Goal: Task Accomplishment & Management: Manage account settings

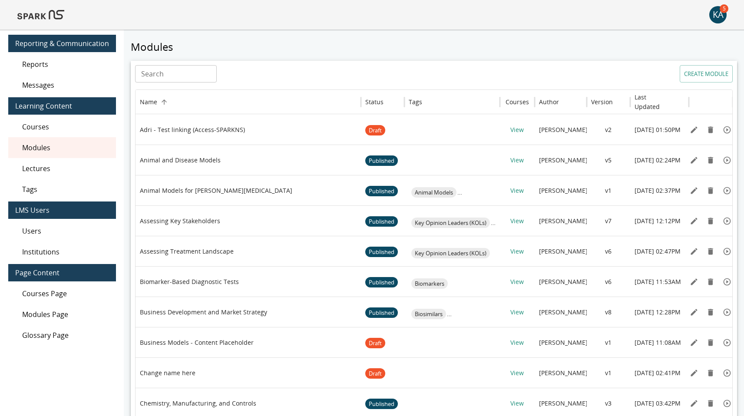
click at [712, 12] on div "KA" at bounding box center [717, 14] width 17 height 17
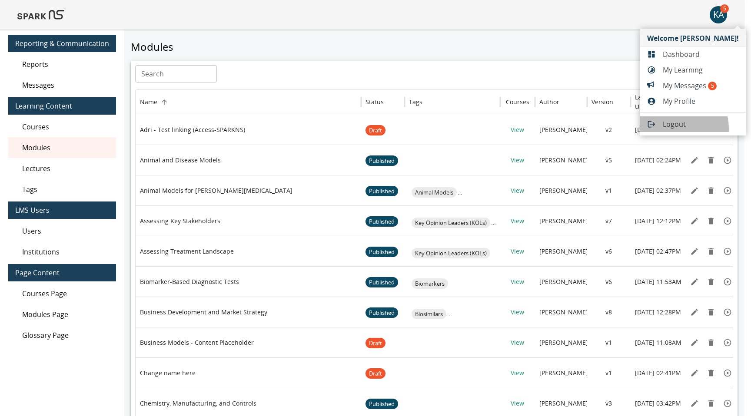
click at [671, 129] on span "Logout" at bounding box center [701, 124] width 76 height 10
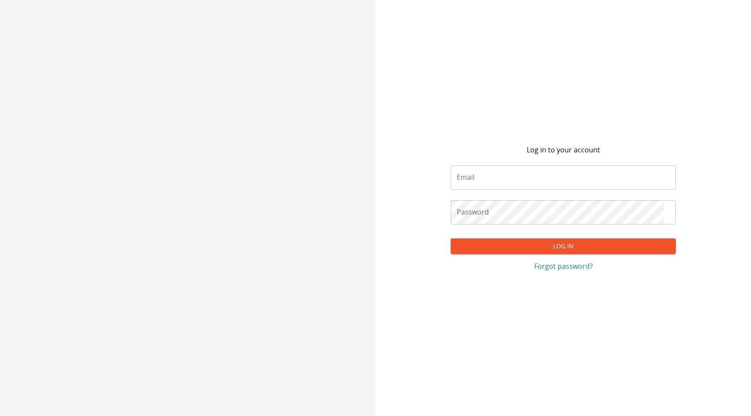
type input "**********"
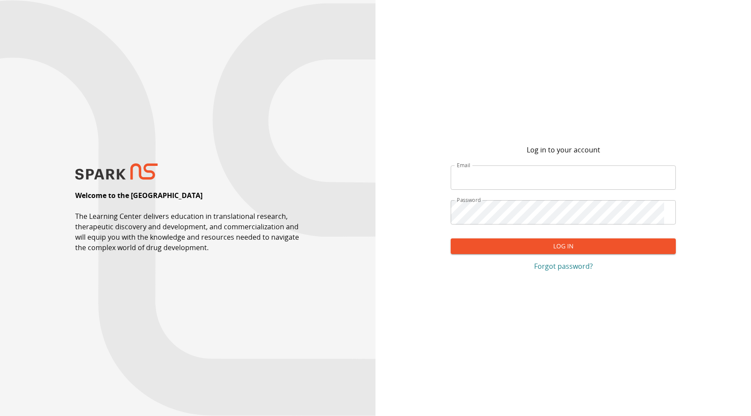
type input "**********"
click at [507, 247] on button "Log In" at bounding box center [563, 247] width 225 height 16
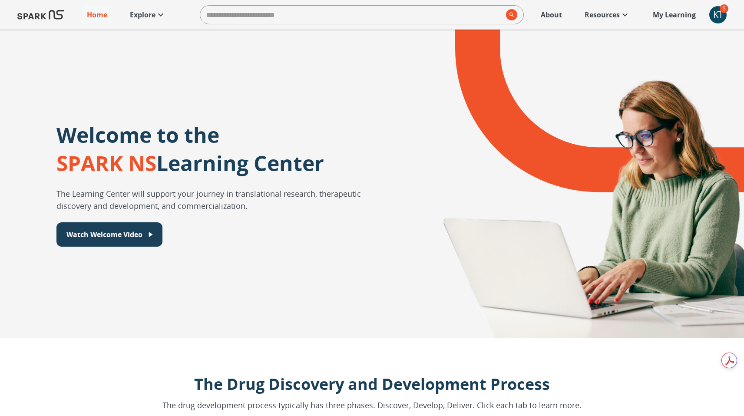
click at [675, 11] on p "My Learning" at bounding box center [674, 15] width 43 height 10
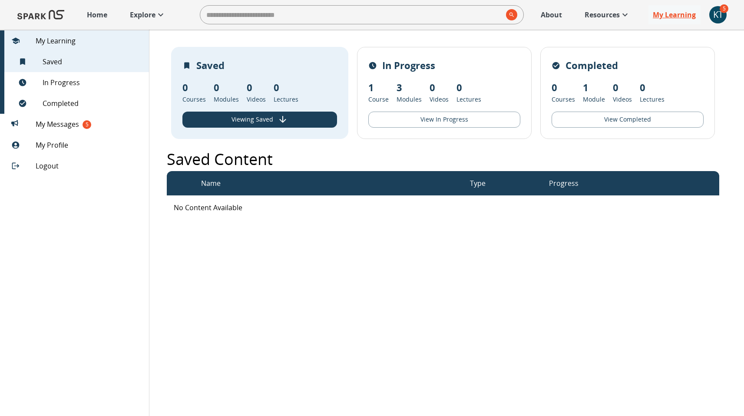
click at [675, 11] on p "My Learning" at bounding box center [674, 15] width 43 height 10
click at [720, 14] on div "KT" at bounding box center [717, 14] width 17 height 17
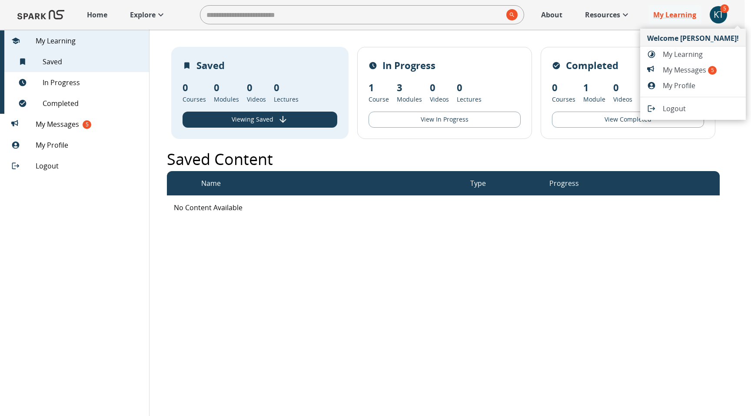
click at [58, 146] on div at bounding box center [375, 208] width 751 height 416
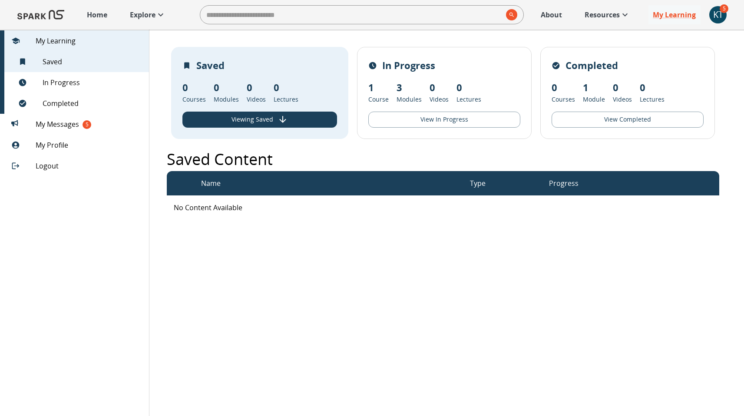
click at [57, 146] on span "My Profile" at bounding box center [89, 145] width 106 height 10
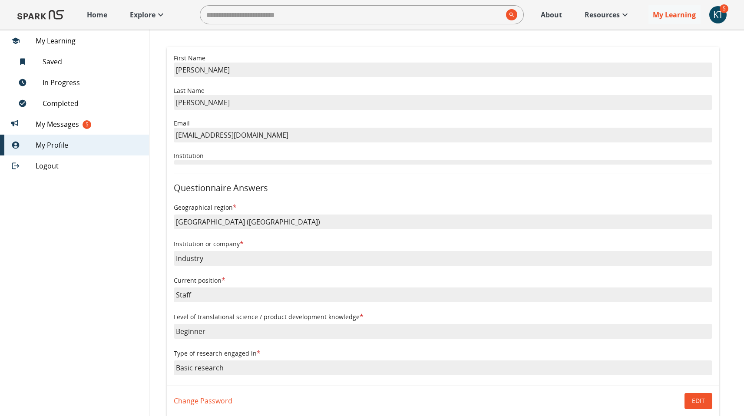
click at [724, 18] on div "KT" at bounding box center [717, 14] width 17 height 17
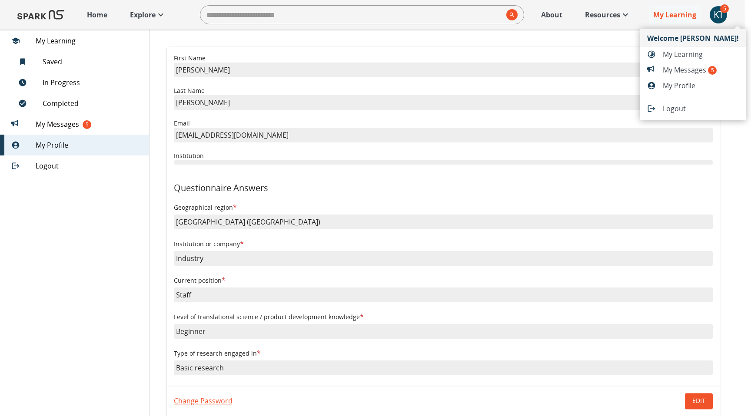
click at [671, 105] on span "Logout" at bounding box center [701, 108] width 76 height 10
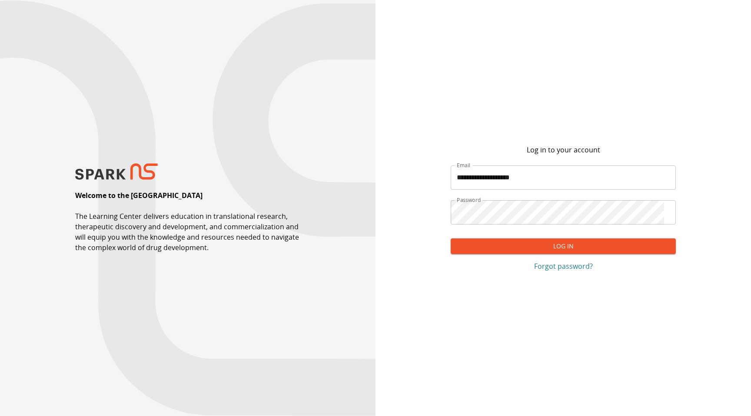
click at [492, 178] on input "**********" at bounding box center [563, 178] width 225 height 24
type input "**********"
click at [451, 239] on button "Log In" at bounding box center [563, 247] width 225 height 16
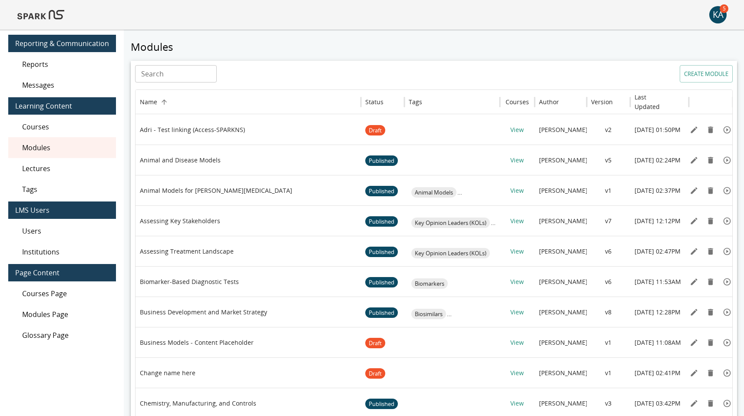
click at [58, 232] on span "Users" at bounding box center [65, 231] width 87 height 10
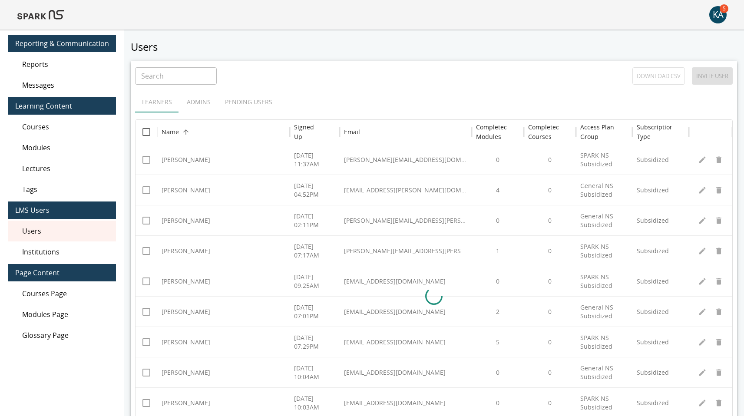
click at [172, 189] on div at bounding box center [434, 296] width 597 height 304
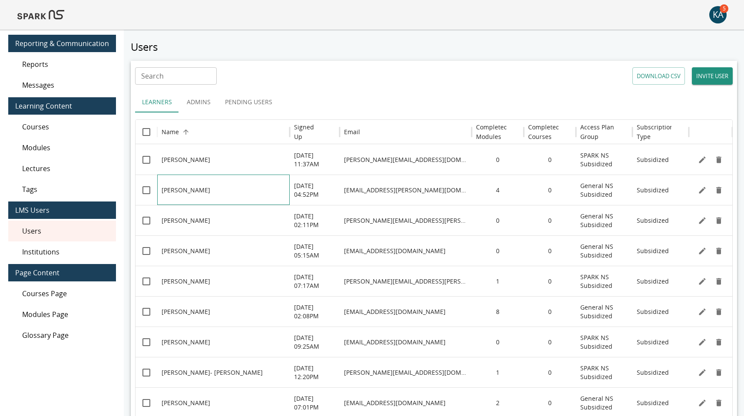
click at [180, 190] on p "Achim Klug" at bounding box center [186, 190] width 49 height 9
click at [705, 191] on icon "Edit" at bounding box center [702, 190] width 9 height 9
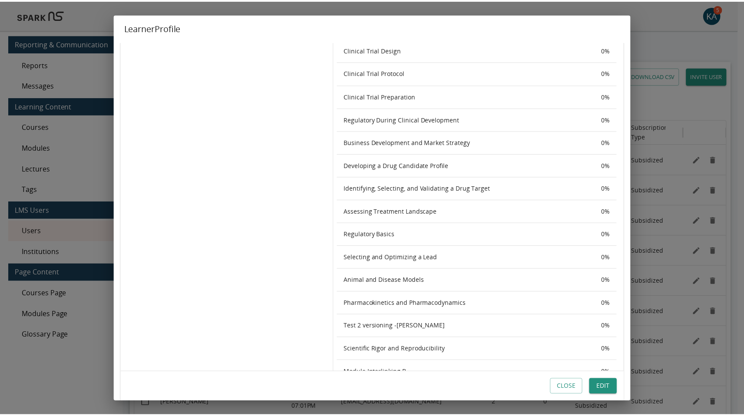
scroll to position [818, 0]
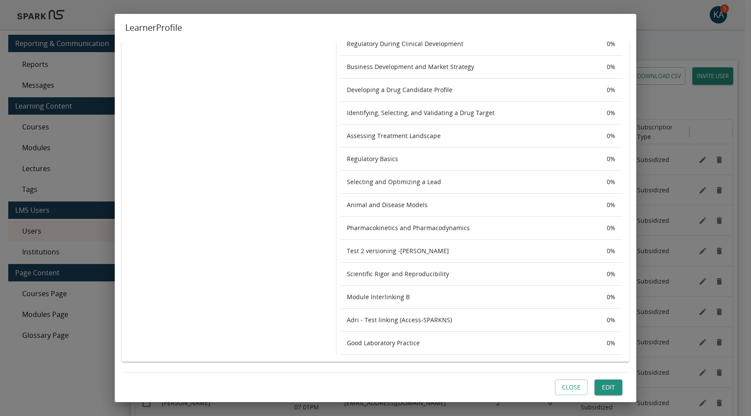
click at [568, 385] on button "Close" at bounding box center [571, 388] width 33 height 16
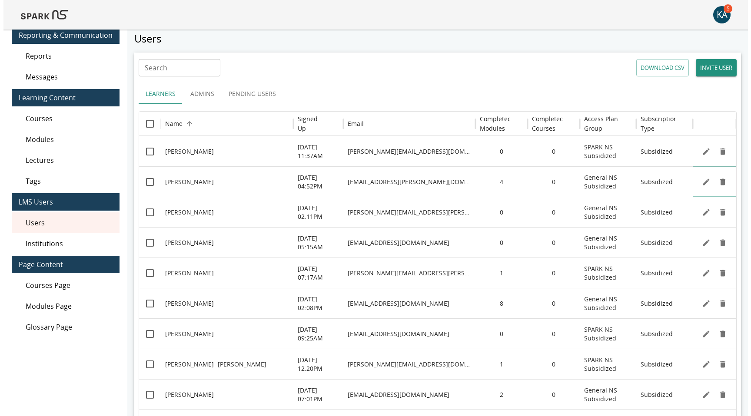
scroll to position [70, 0]
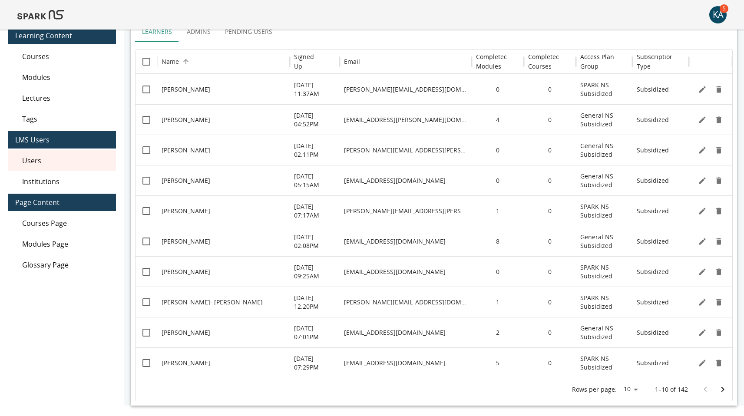
click at [700, 241] on icon "Edit" at bounding box center [702, 241] width 9 height 9
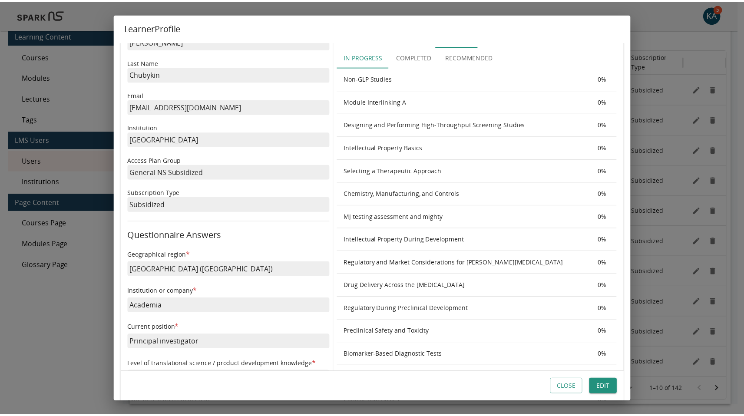
scroll to position [0, 0]
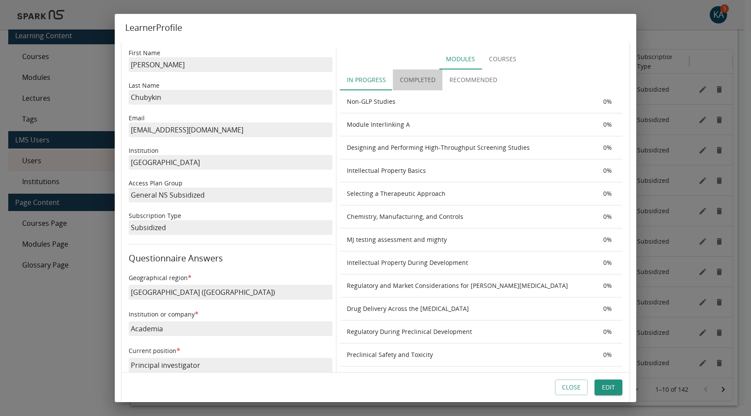
click at [409, 77] on button "Completed" at bounding box center [418, 80] width 50 height 21
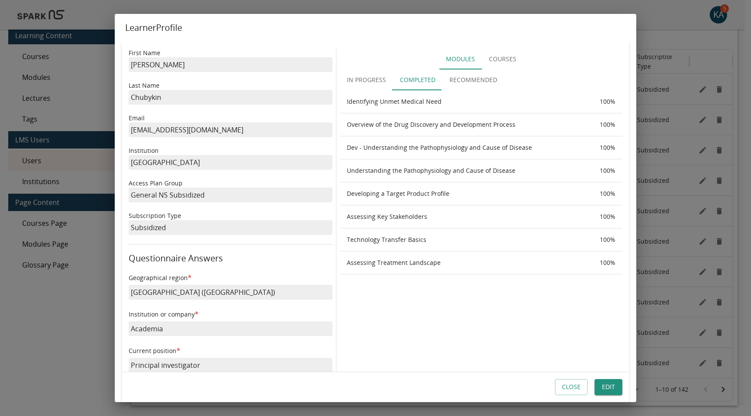
click at [359, 80] on button "In Progress" at bounding box center [366, 80] width 53 height 21
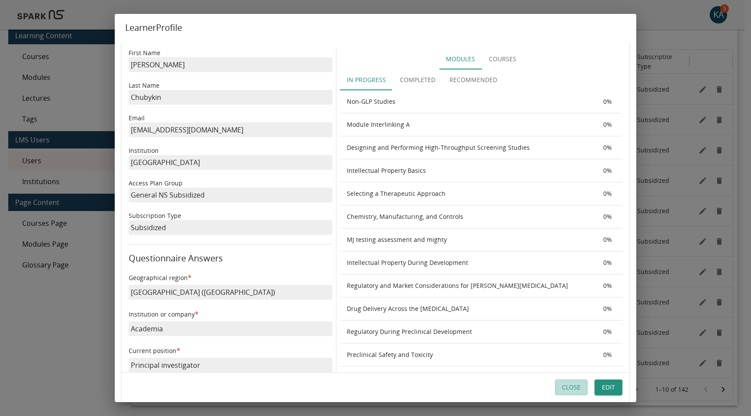
click at [570, 386] on button "Close" at bounding box center [571, 388] width 33 height 16
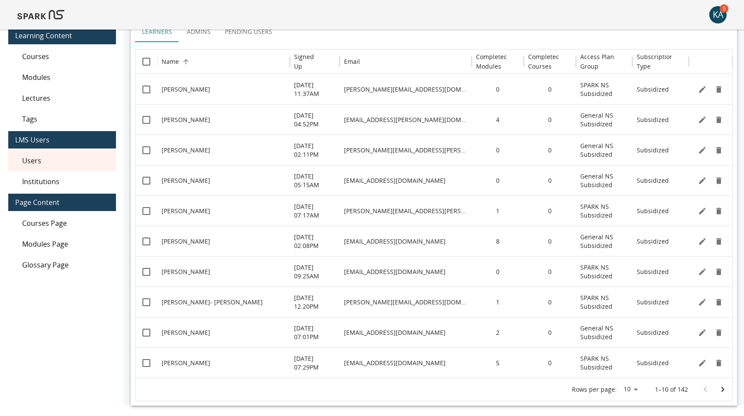
click at [718, 13] on div "KA" at bounding box center [717, 14] width 17 height 17
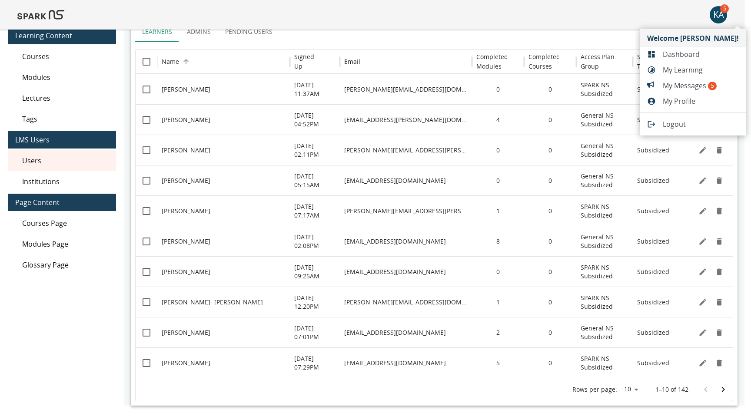
click at [680, 123] on span "Logout" at bounding box center [701, 124] width 76 height 10
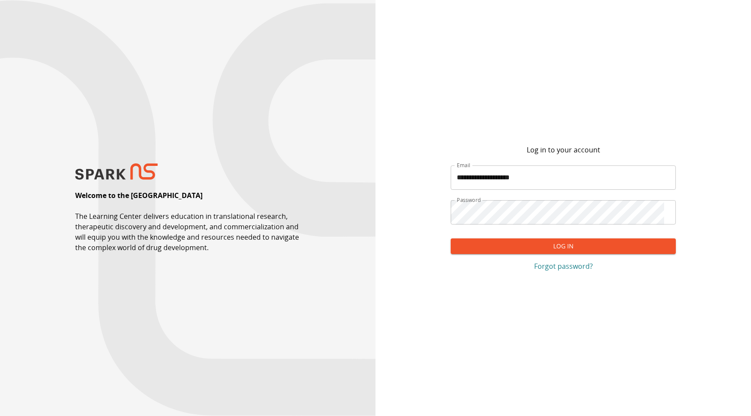
click at [539, 245] on button "Log In" at bounding box center [563, 247] width 225 height 16
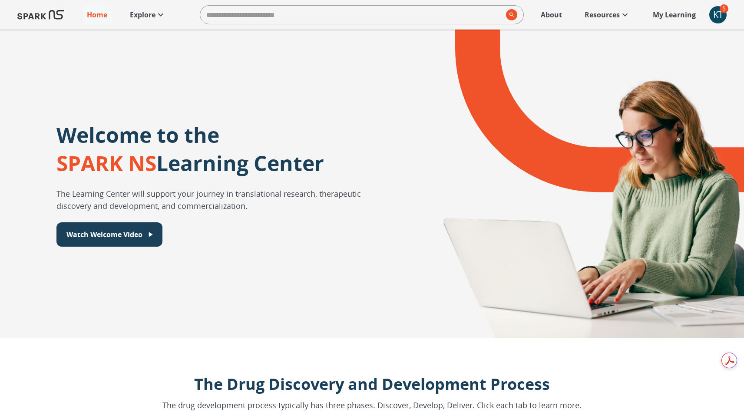
click at [719, 13] on div "KT" at bounding box center [717, 14] width 17 height 17
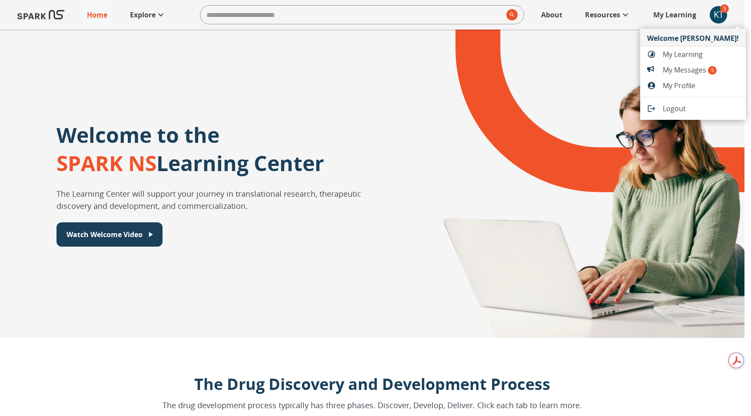
click at [674, 54] on span "My Learning" at bounding box center [701, 54] width 76 height 10
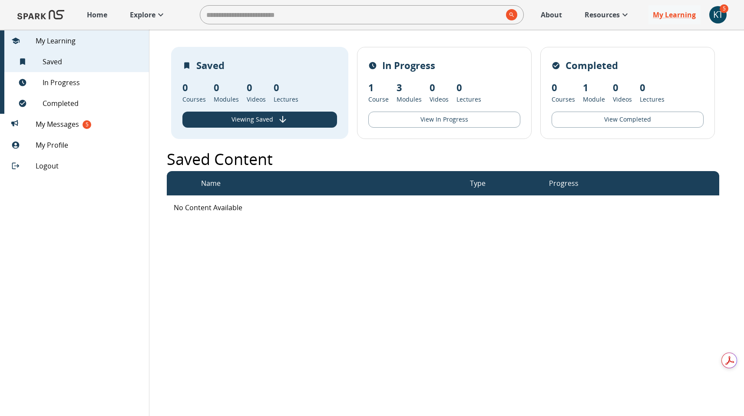
click at [62, 142] on span "My Profile" at bounding box center [89, 145] width 106 height 10
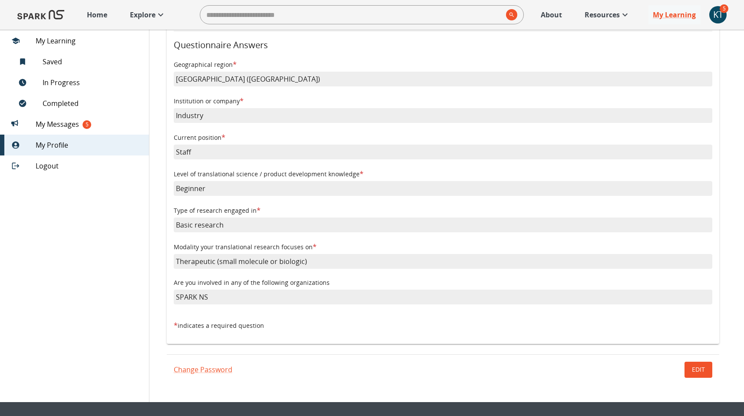
scroll to position [142, 0]
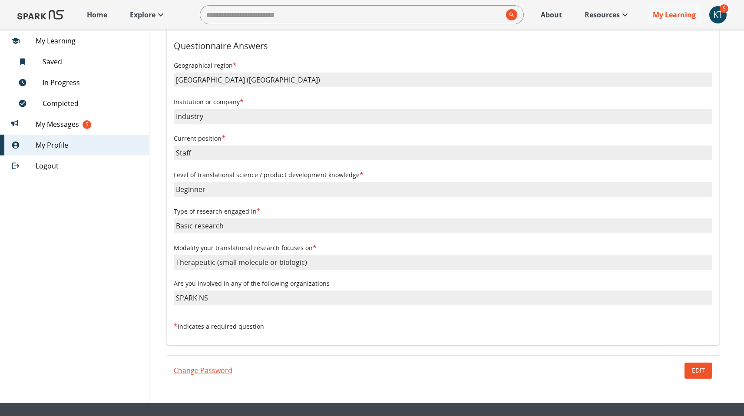
click at [720, 17] on div "KT" at bounding box center [717, 14] width 17 height 17
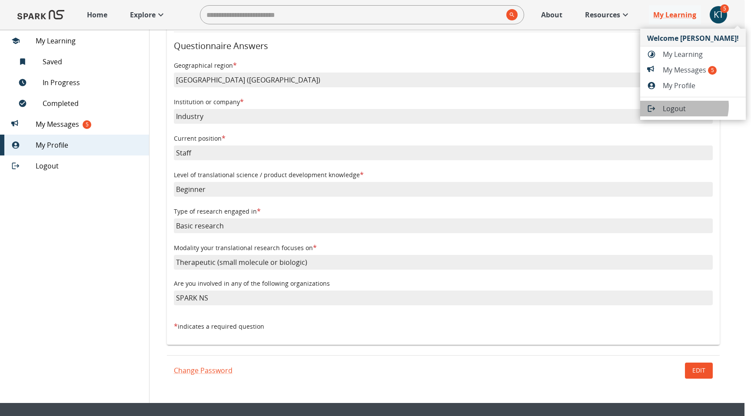
click at [683, 106] on span "Logout" at bounding box center [701, 108] width 76 height 10
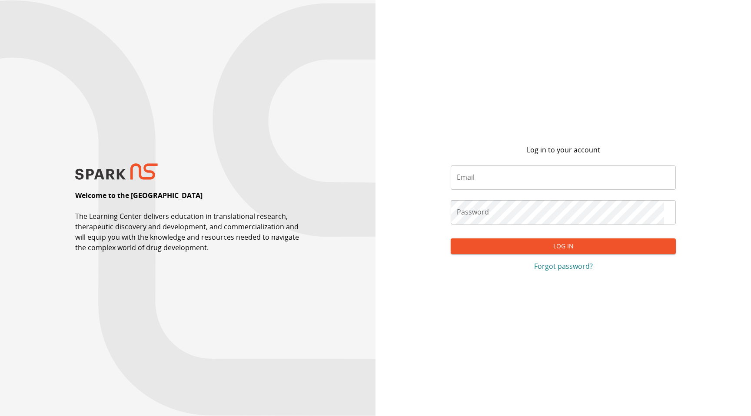
type input "**********"
